Goal: Information Seeking & Learning: Learn about a topic

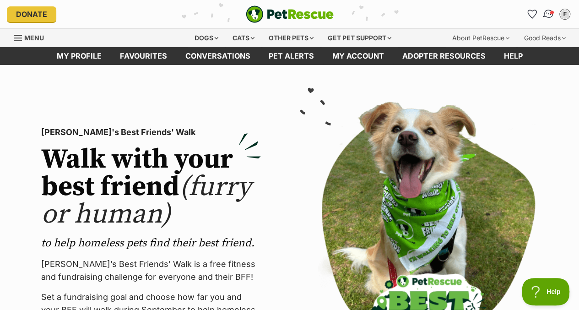
click at [545, 11] on img "Conversations" at bounding box center [548, 14] width 12 height 12
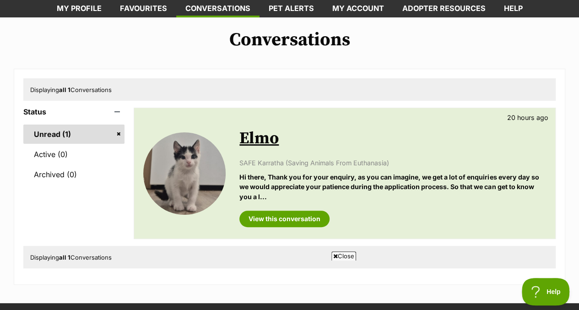
scroll to position [48, 0]
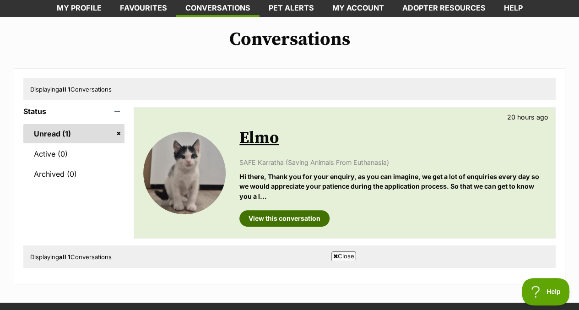
click at [289, 217] on link "View this conversation" at bounding box center [284, 218] width 90 height 16
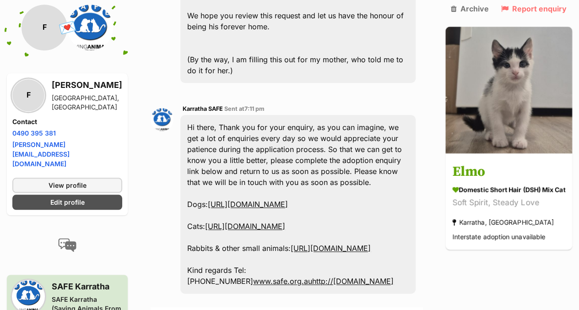
scroll to position [426, 0]
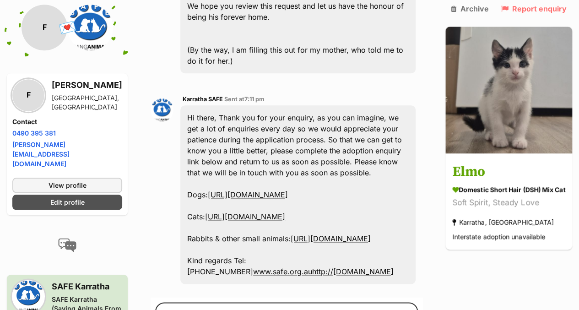
click at [285, 212] on link "https://service.sheltermanager.com/asmservice?account=safekarratha&method=onlin…" at bounding box center [245, 216] width 80 height 9
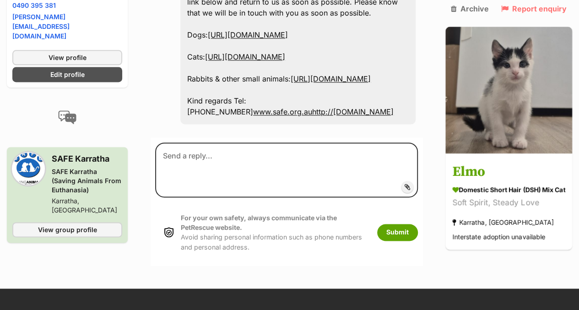
scroll to position [586, 0]
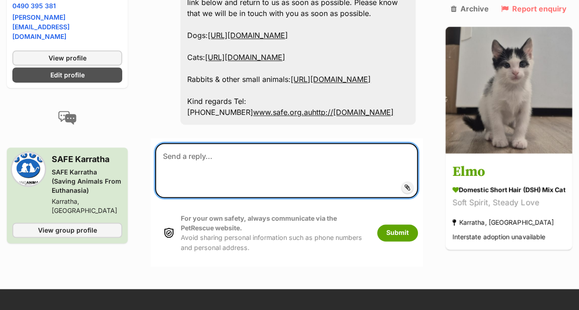
click at [340, 183] on textarea at bounding box center [286, 170] width 263 height 55
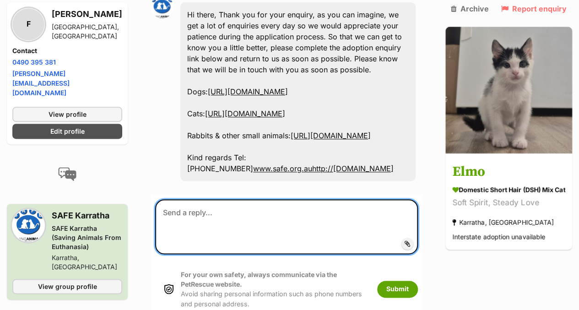
scroll to position [545, 0]
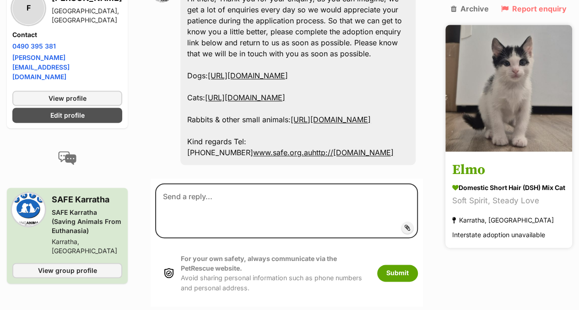
click at [520, 75] on img at bounding box center [508, 88] width 127 height 127
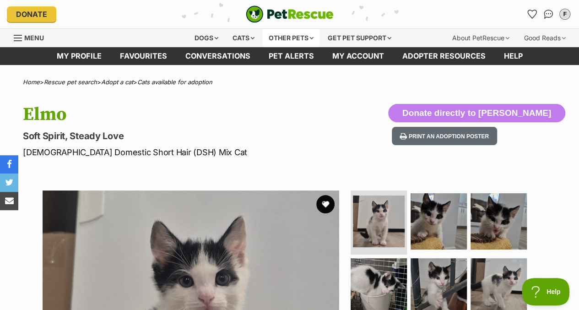
click at [298, 31] on div "Other pets" at bounding box center [291, 38] width 58 height 18
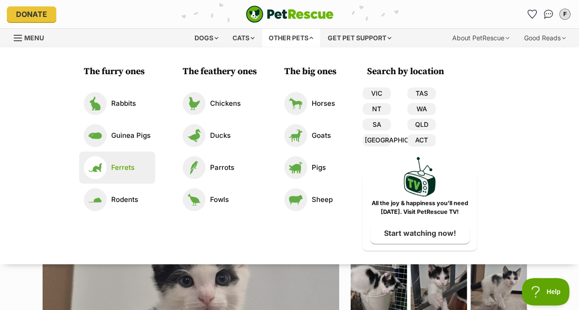
click at [118, 168] on p "Ferrets" at bounding box center [122, 167] width 23 height 11
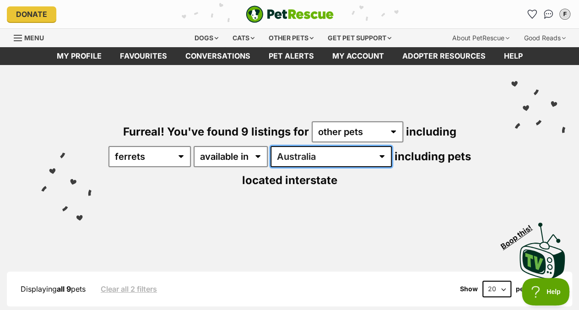
click at [298, 153] on select "Australia ACT [GEOGRAPHIC_DATA]" at bounding box center [330, 156] width 121 height 21
click at [297, 153] on select "Australia ACT [GEOGRAPHIC_DATA]" at bounding box center [330, 156] width 121 height 21
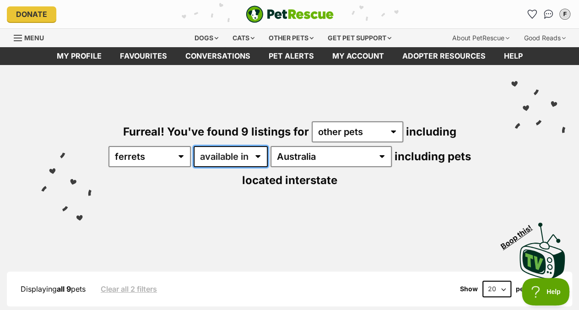
click at [264, 156] on select "available in located in" at bounding box center [231, 156] width 74 height 21
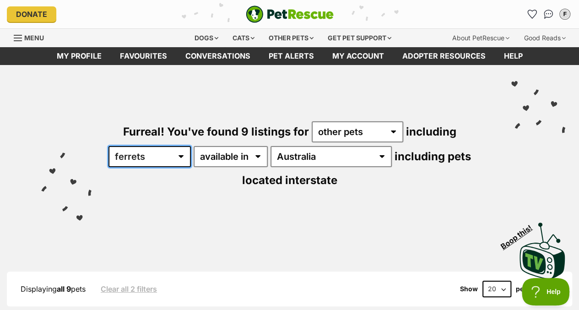
click at [189, 154] on select "all other pets Birds Chickens Cows Ducks Ferrets Fowls Goats Guinea Pigs Horses…" at bounding box center [149, 156] width 82 height 21
click at [188, 156] on select "all other pets Birds Chickens Cows Ducks Ferrets Fowls Goats Guinea Pigs Horses…" at bounding box center [149, 156] width 82 height 21
click at [282, 29] on div "Other pets" at bounding box center [291, 38] width 58 height 18
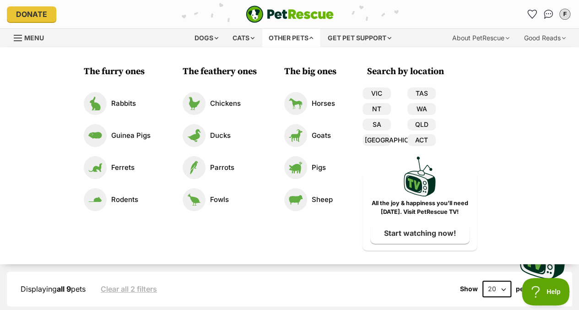
click at [295, 273] on div "Displaying all 9 pets Clear all 2 filters Show 20 40 60 pets per page" at bounding box center [289, 288] width 565 height 35
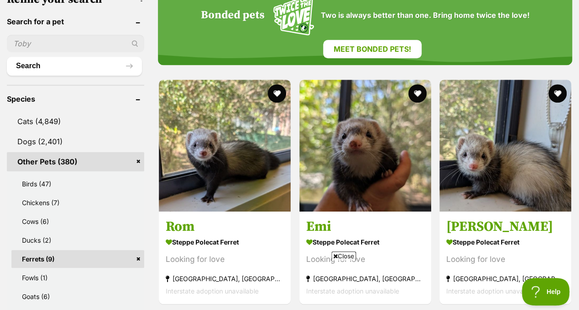
scroll to position [328, 0]
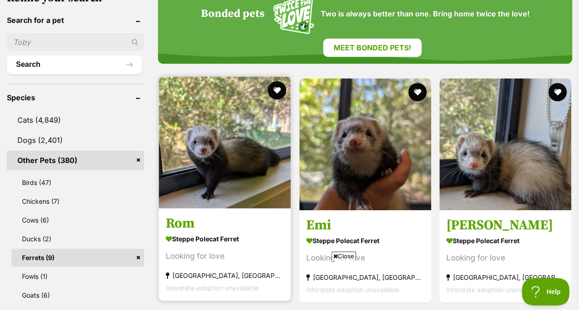
click at [240, 156] on img at bounding box center [225, 142] width 132 height 132
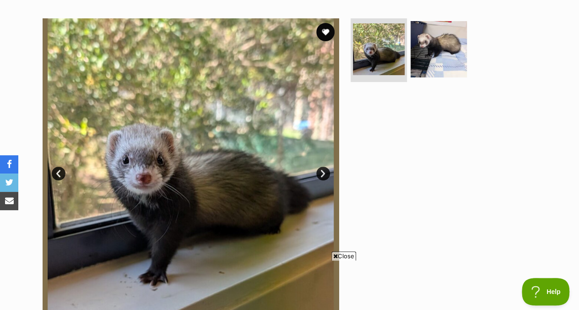
click at [321, 171] on link "Next" at bounding box center [323, 174] width 14 height 14
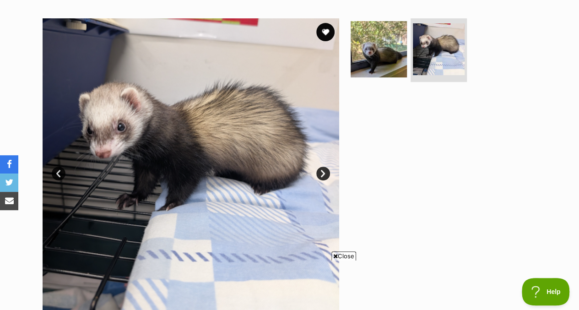
click at [321, 171] on link "Next" at bounding box center [323, 174] width 14 height 14
